Goal: Task Accomplishment & Management: Use online tool/utility

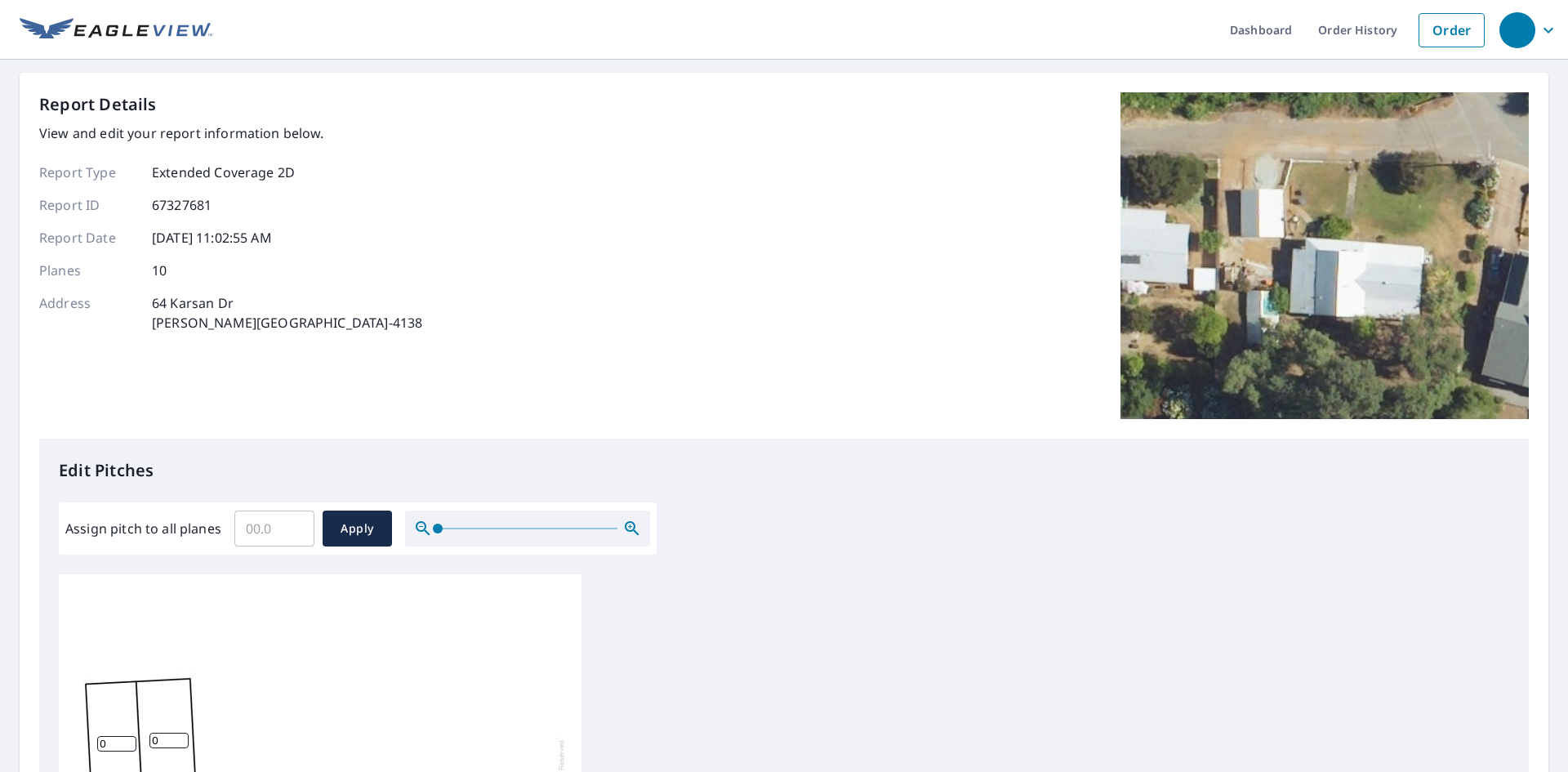
click at [268, 521] on input "Assign pitch to all planes" at bounding box center [275, 528] width 80 height 46
type input "3"
click at [355, 539] on button "Apply" at bounding box center [358, 528] width 69 height 36
type input "3"
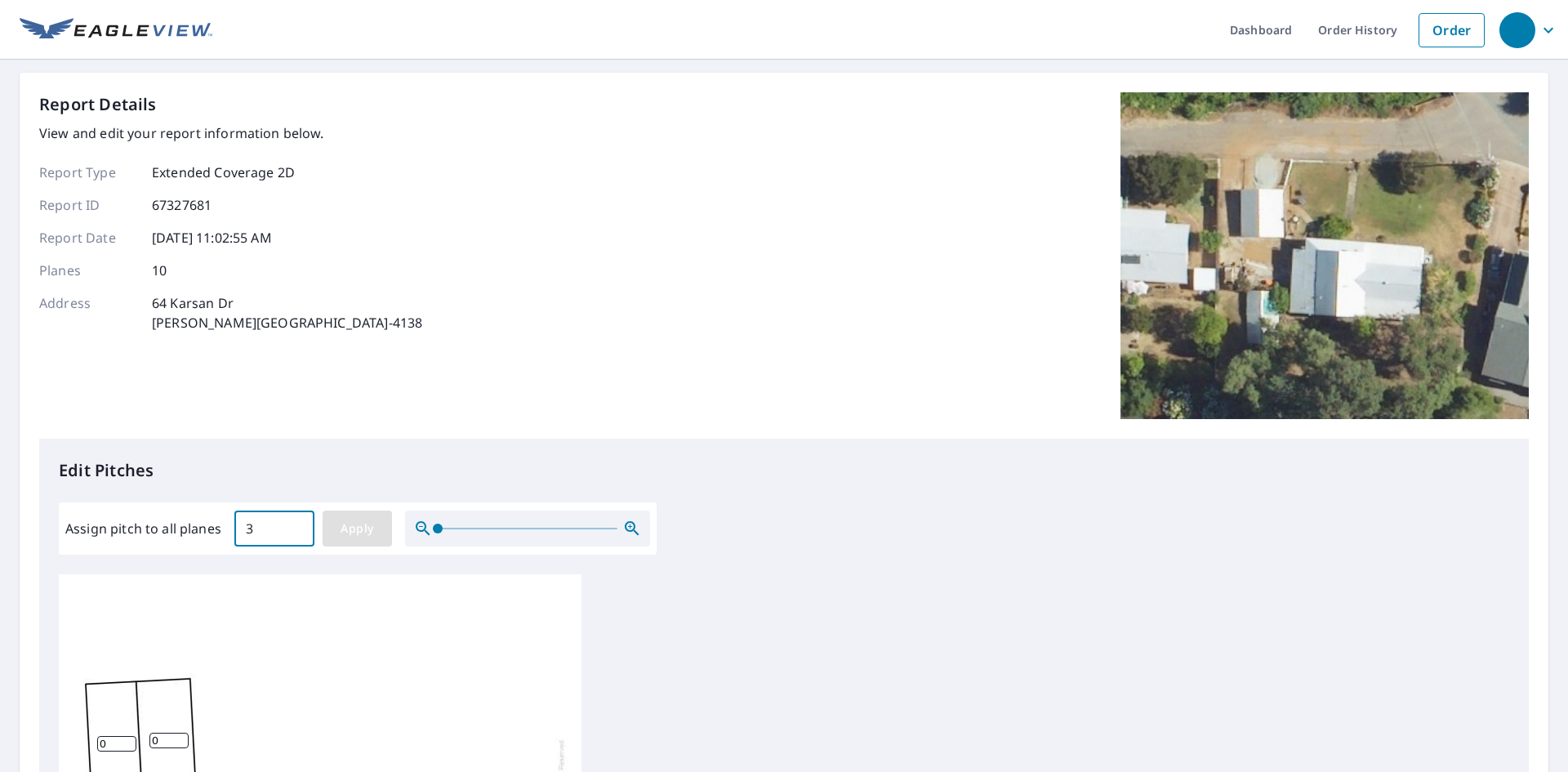
type input "3"
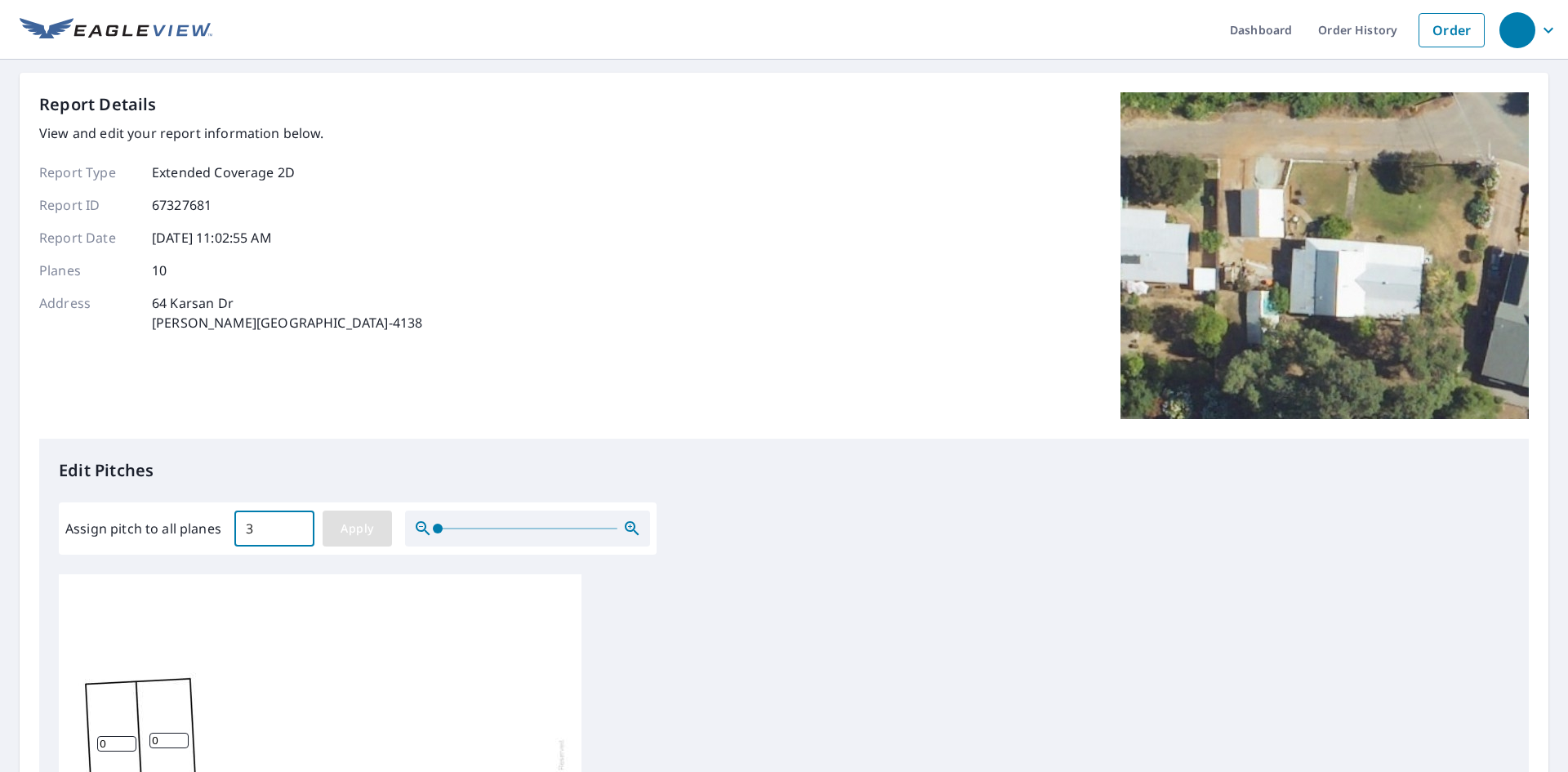
type input "3"
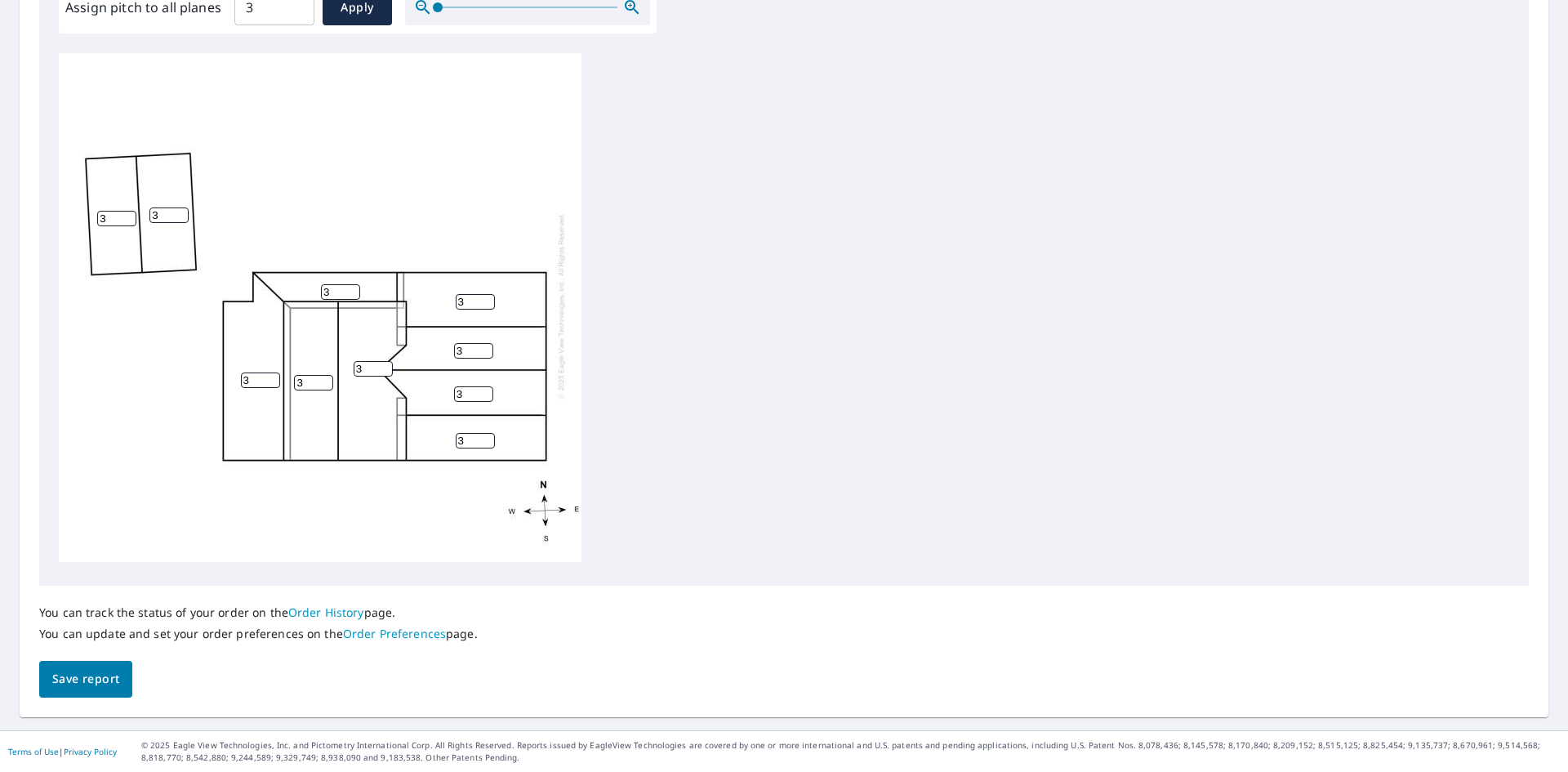
click at [90, 674] on span "Save report" at bounding box center [85, 679] width 67 height 20
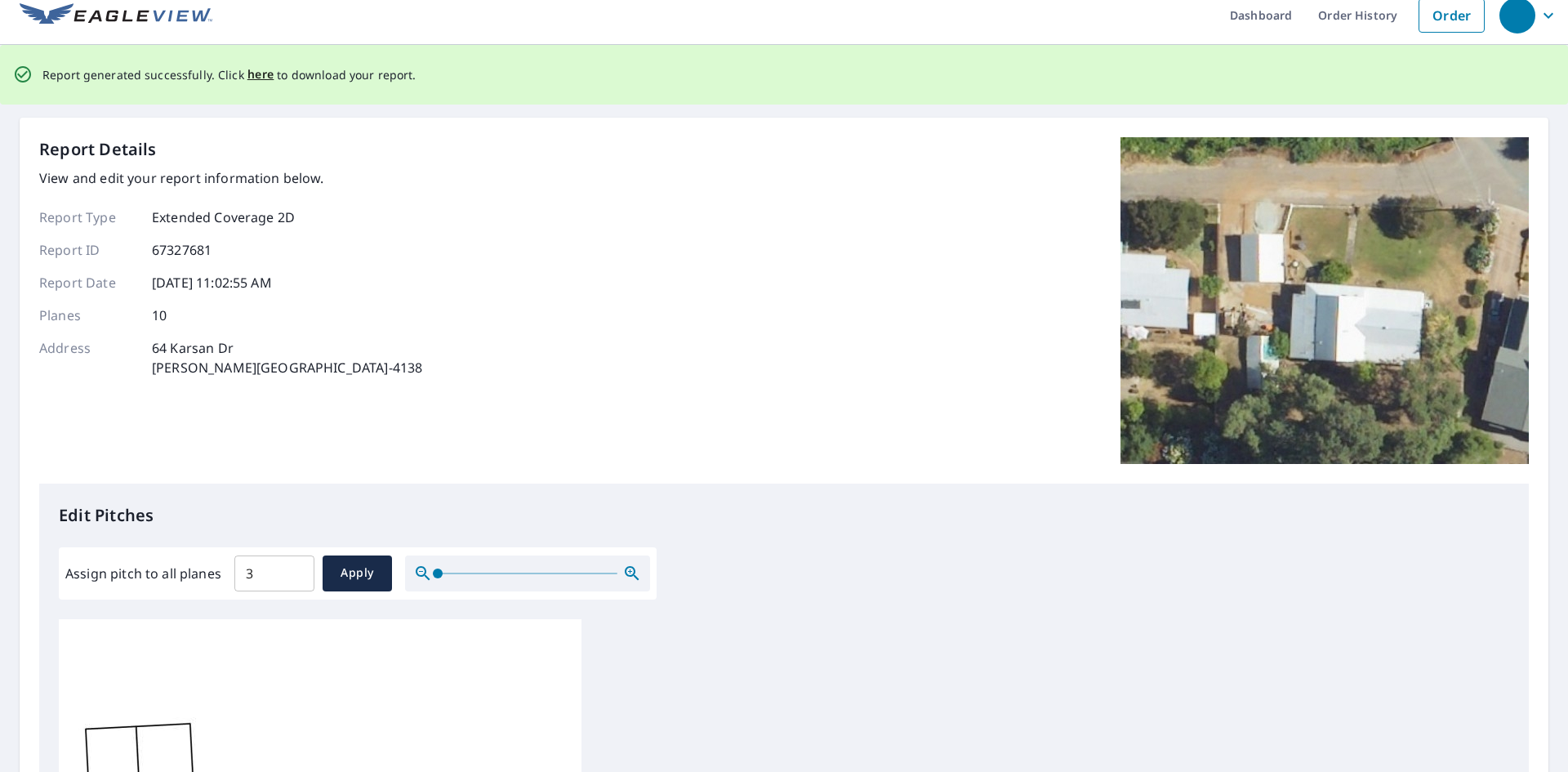
scroll to position [0, 0]
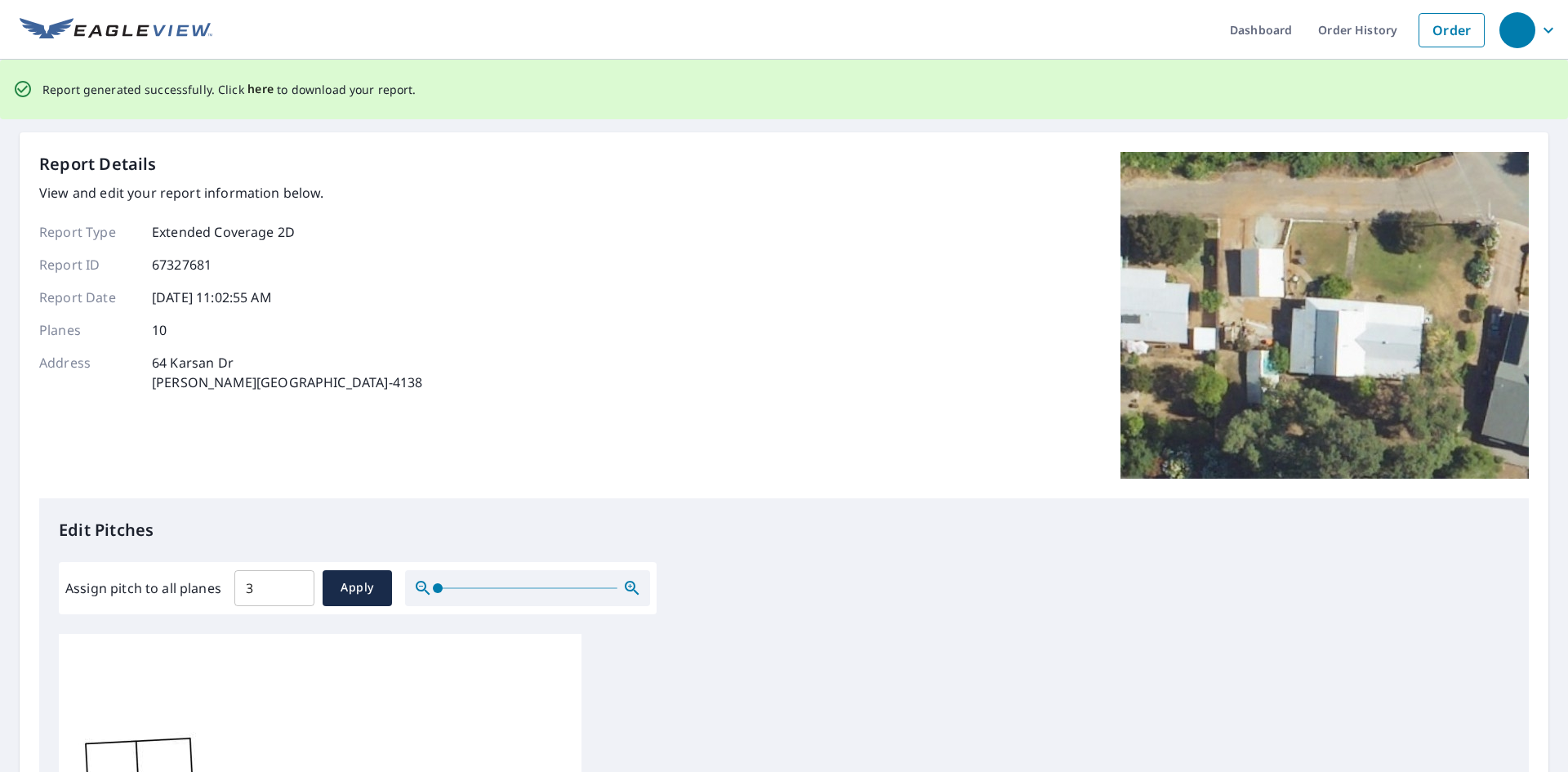
click at [254, 86] on span "here" at bounding box center [261, 89] width 27 height 20
